Goal: Task Accomplishment & Management: Manage account settings

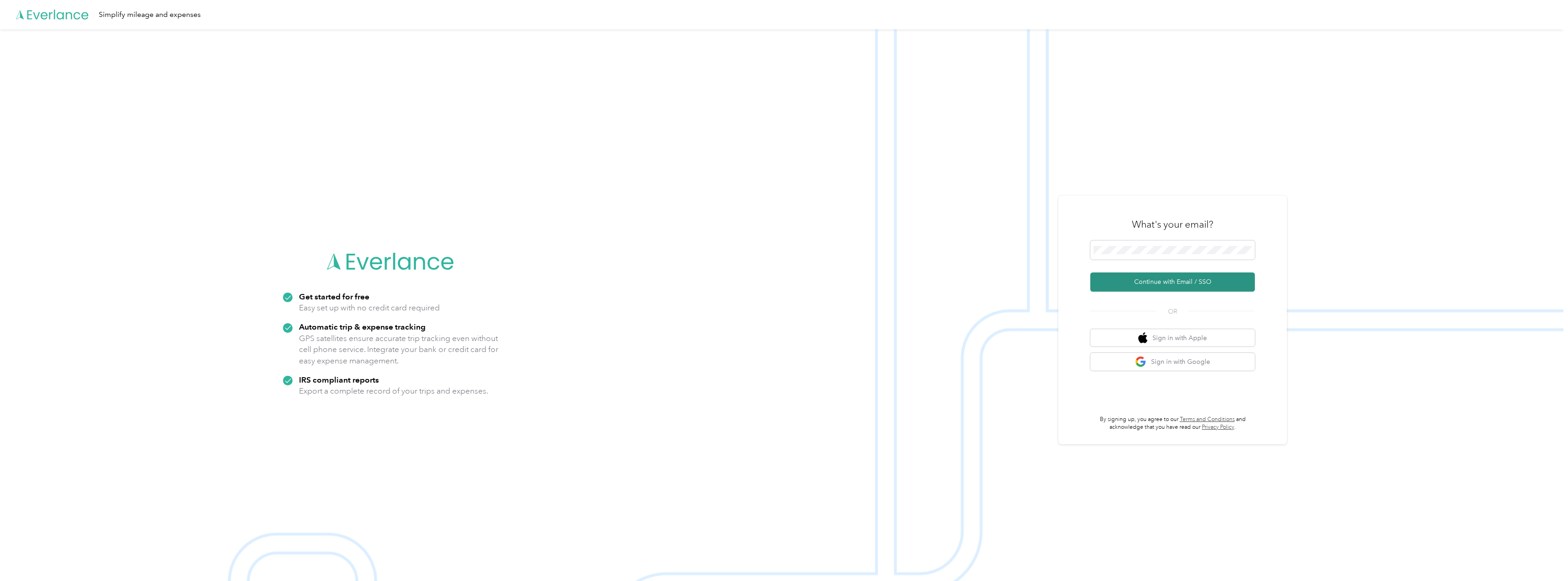
click at [1178, 278] on button "Continue with Email / SSO" at bounding box center [1172, 282] width 165 height 19
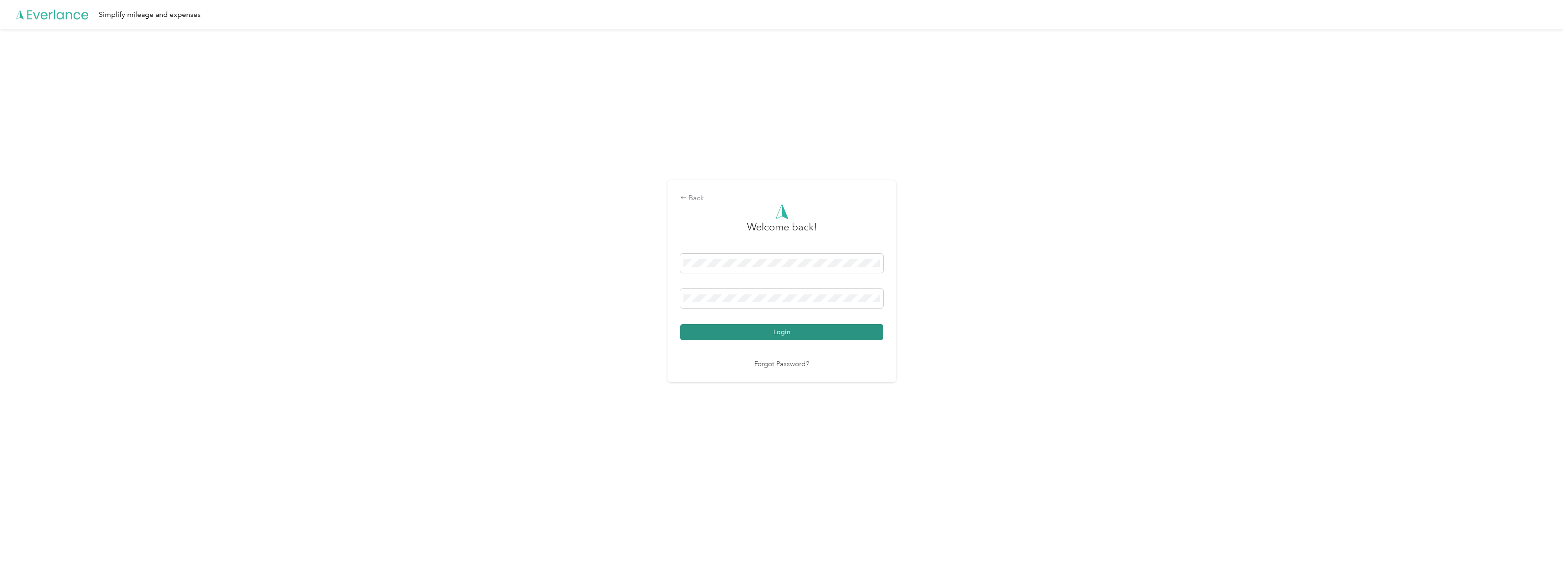
click at [783, 332] on button "Login" at bounding box center [781, 332] width 203 height 16
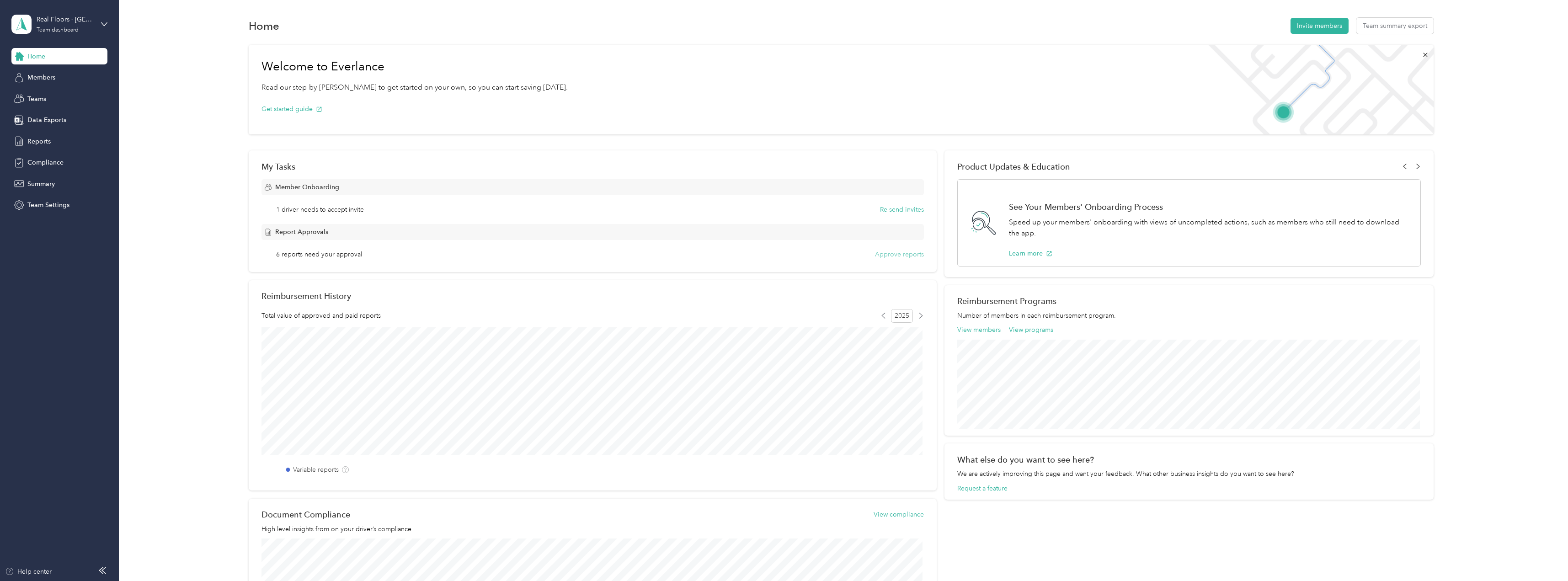
click at [907, 253] on button "Approve reports" at bounding box center [899, 254] width 49 height 9
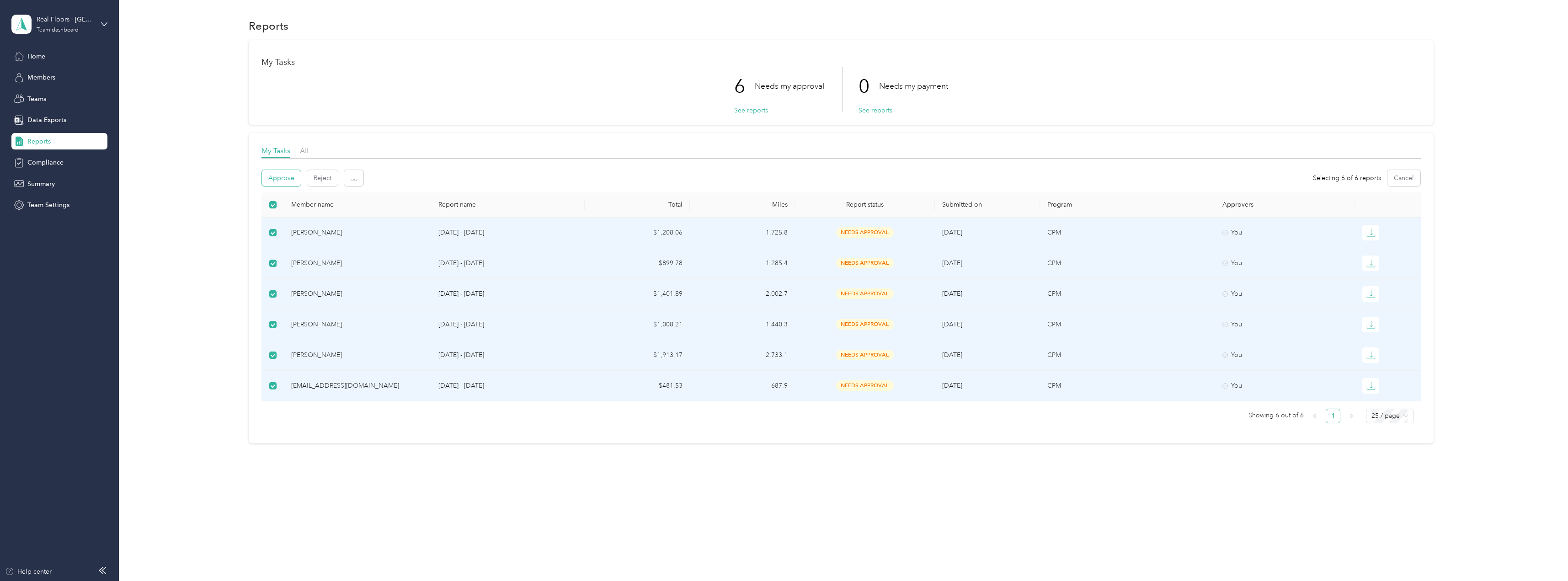
click at [290, 180] on button "Approve" at bounding box center [281, 178] width 39 height 16
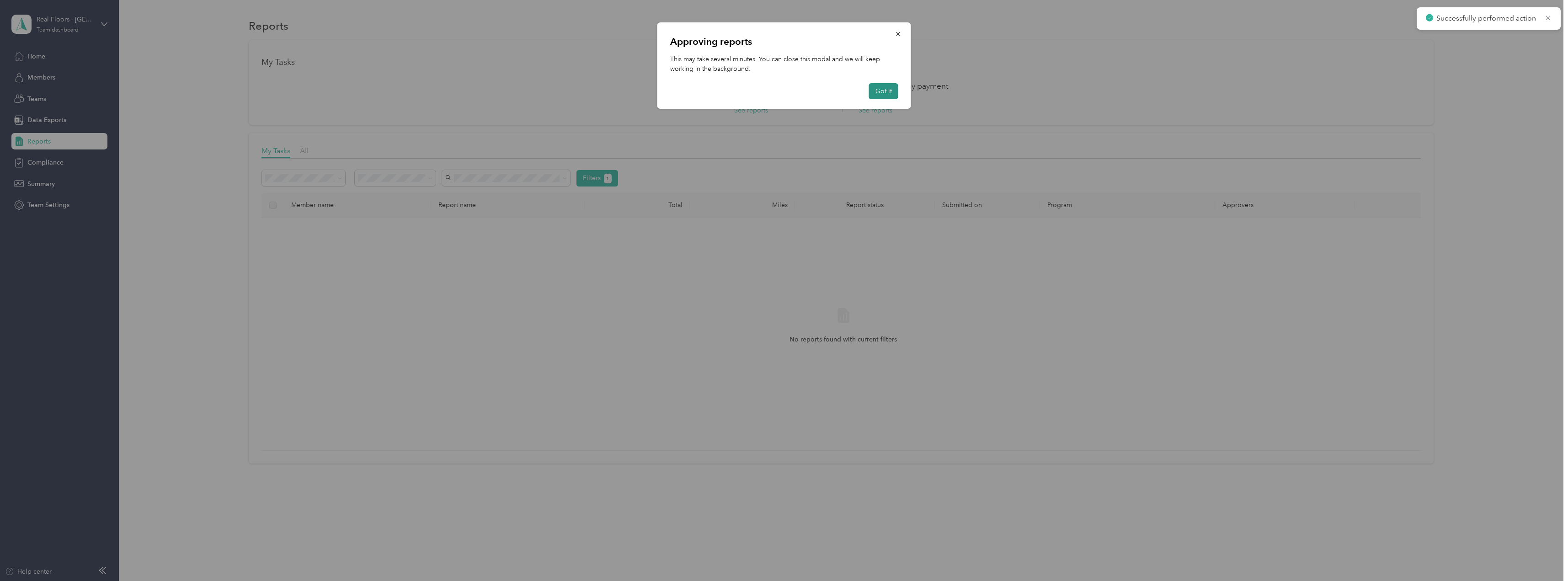
click at [886, 92] on button "Got it" at bounding box center [883, 91] width 29 height 16
